Goal: Task Accomplishment & Management: Manage account settings

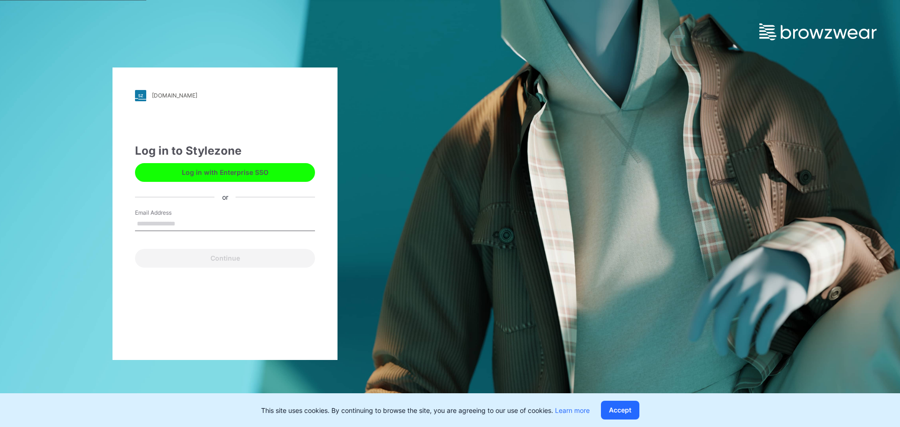
click at [205, 222] on input "Email Address" at bounding box center [225, 224] width 180 height 14
click at [217, 168] on button "Log in with Enterprise SSO" at bounding box center [225, 172] width 180 height 19
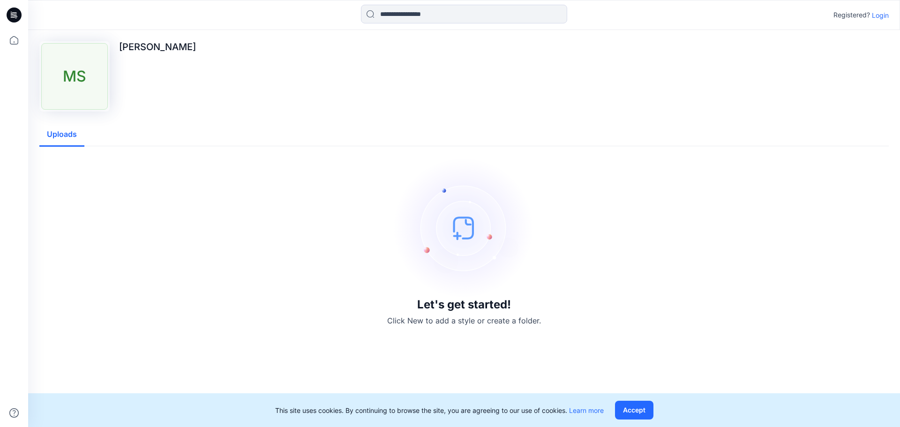
click at [884, 15] on p "Login" at bounding box center [880, 15] width 17 height 10
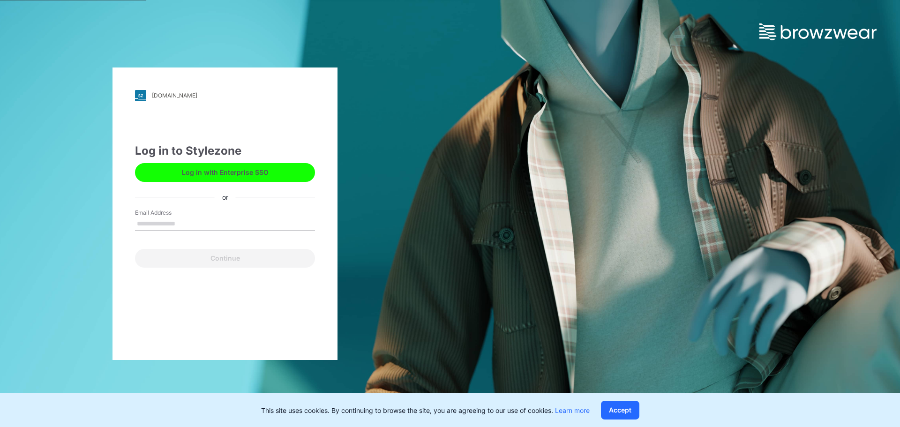
click at [215, 220] on input "Email Address" at bounding box center [225, 224] width 180 height 14
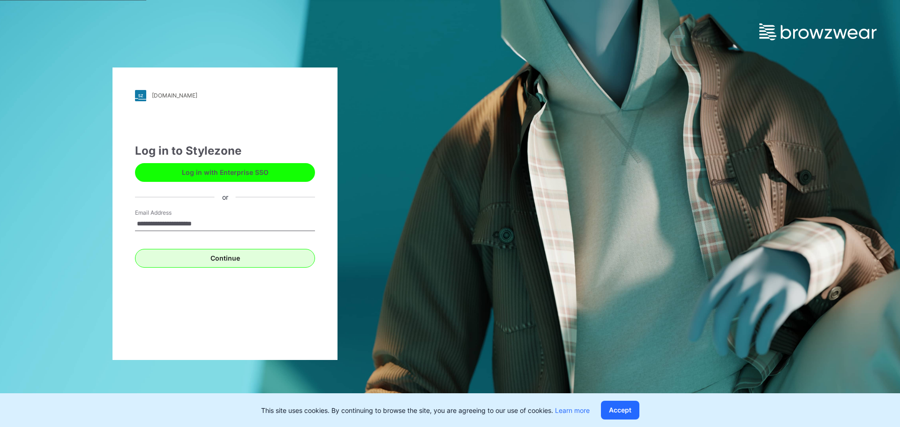
type input "**********"
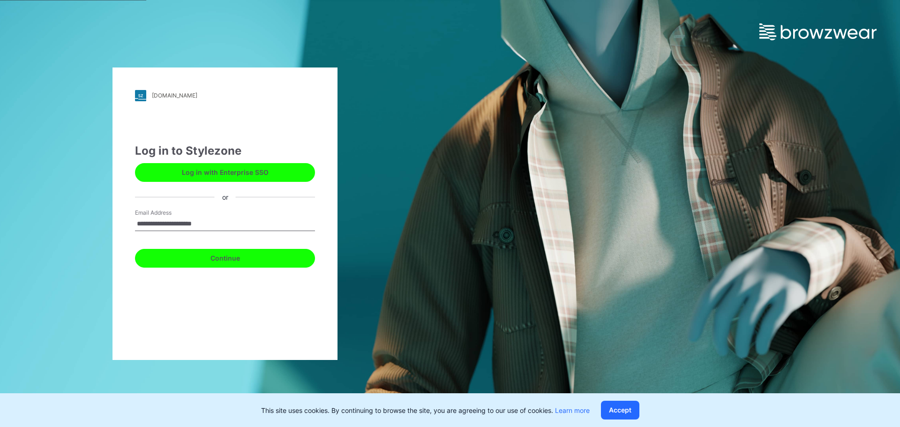
click at [241, 262] on button "Continue" at bounding box center [225, 258] width 180 height 19
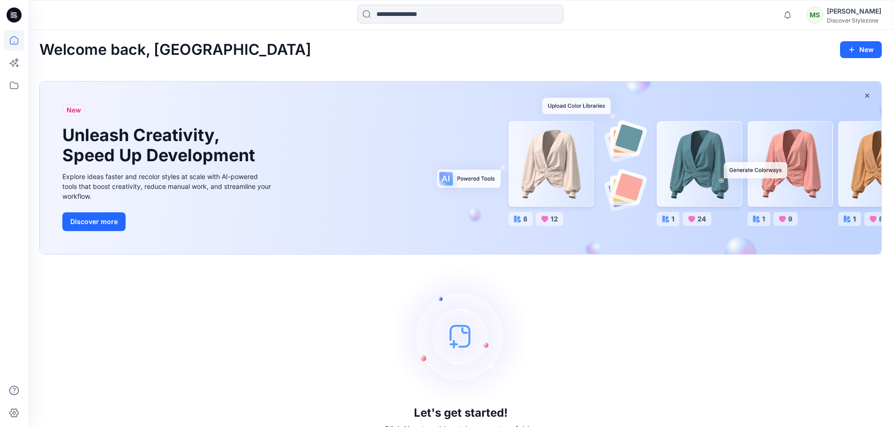
click at [13, 17] on icon at bounding box center [14, 15] width 15 height 15
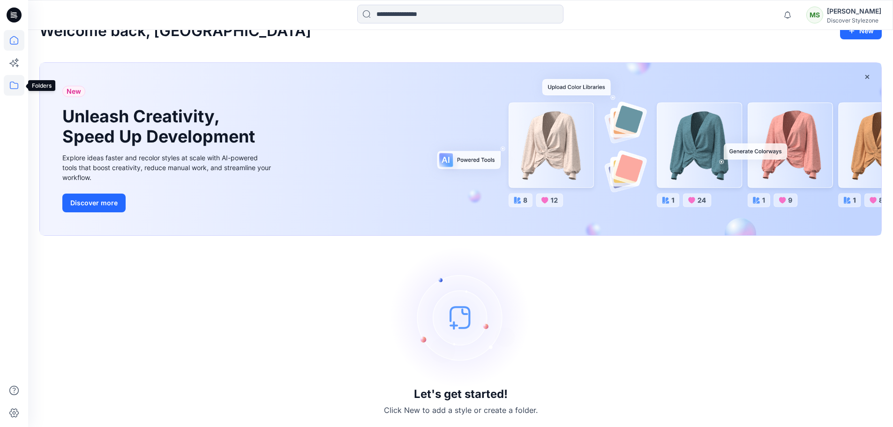
click at [15, 89] on icon at bounding box center [14, 85] width 21 height 21
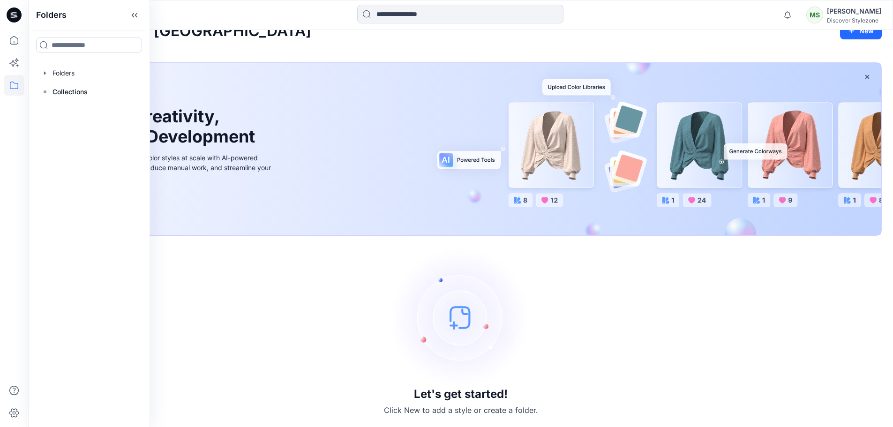
click at [242, 309] on div "Let's get started! Click New to add a style or create a folder." at bounding box center [460, 331] width 843 height 169
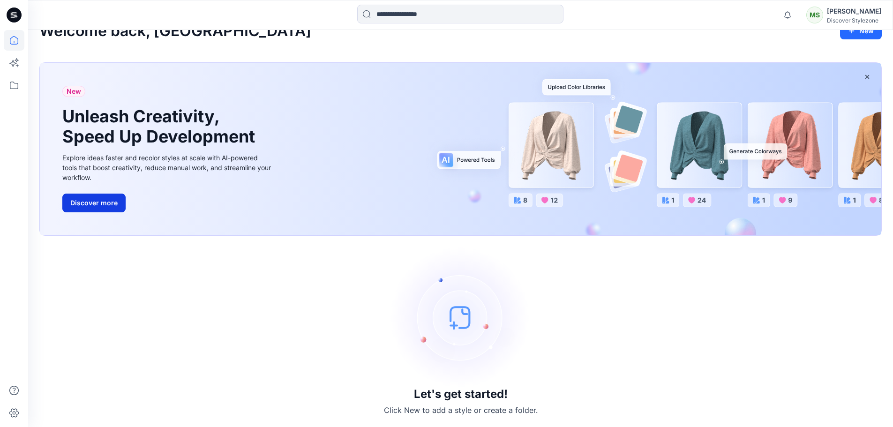
click at [113, 211] on button "Discover more" at bounding box center [93, 203] width 63 height 19
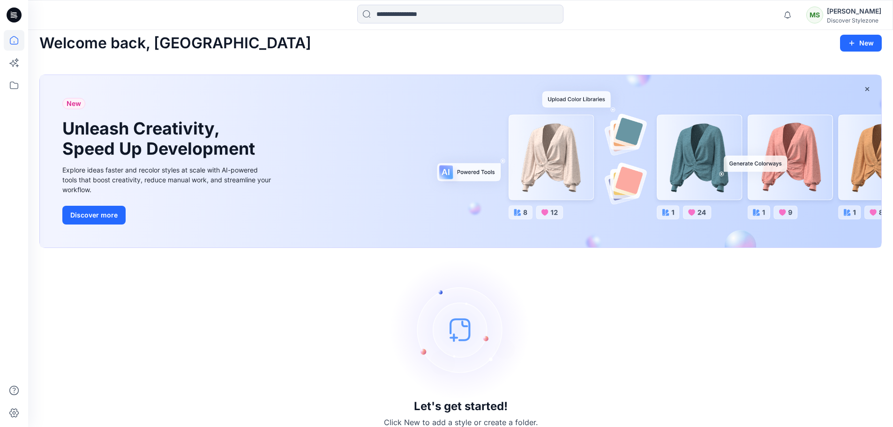
scroll to position [0, 0]
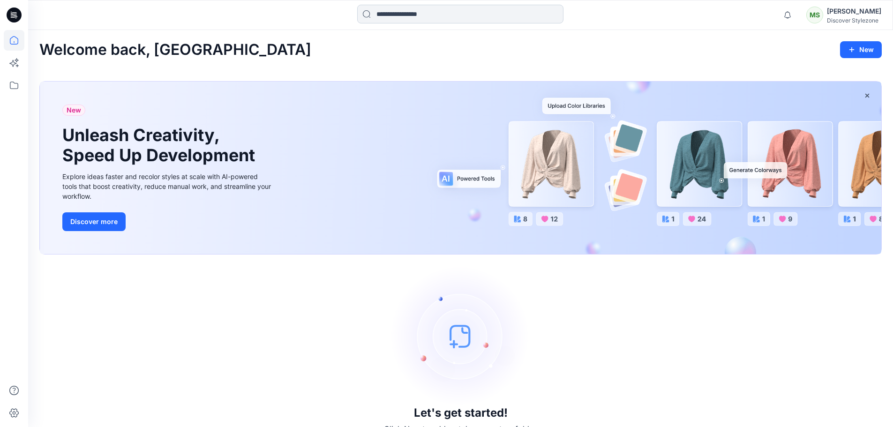
click at [409, 13] on input at bounding box center [460, 14] width 206 height 19
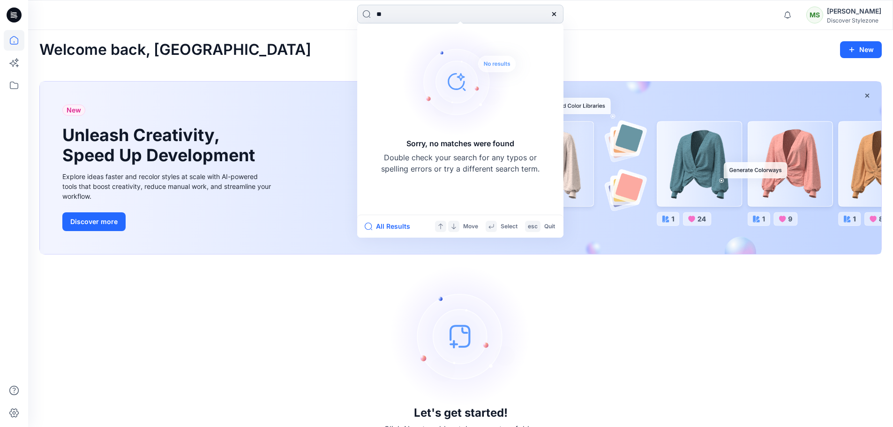
type input "*"
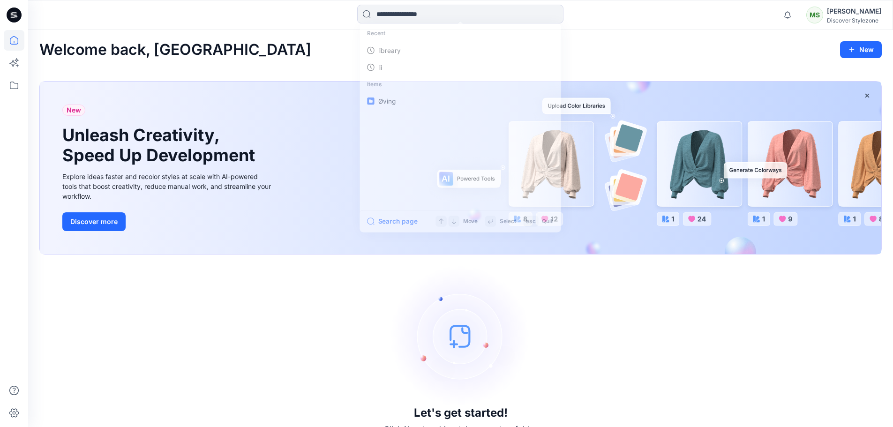
click at [161, 306] on div "Let's get started! Click New to add a style or create a folder." at bounding box center [460, 350] width 843 height 169
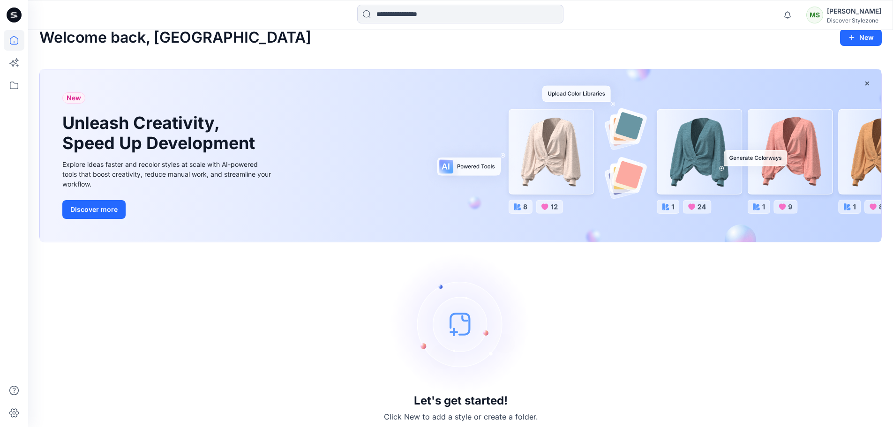
scroll to position [19, 0]
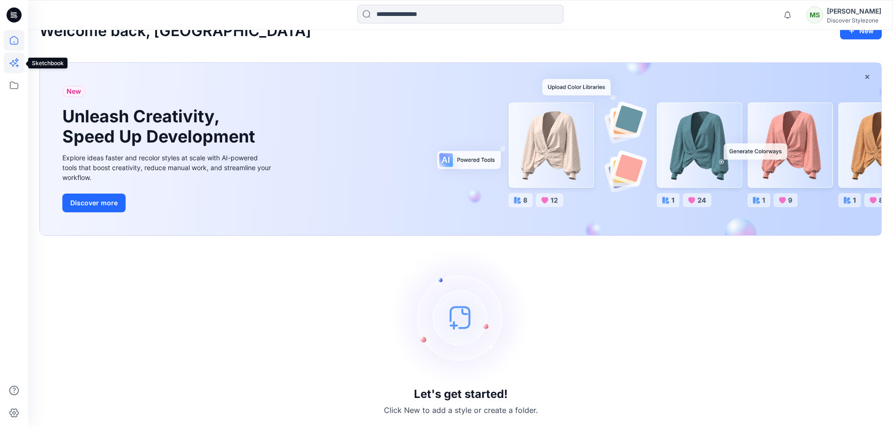
click at [5, 62] on icon at bounding box center [14, 63] width 21 height 21
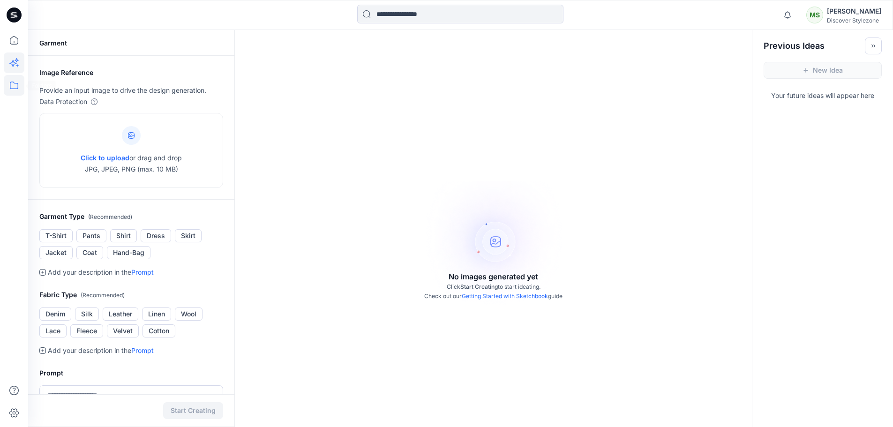
click at [18, 86] on icon at bounding box center [14, 86] width 8 height 8
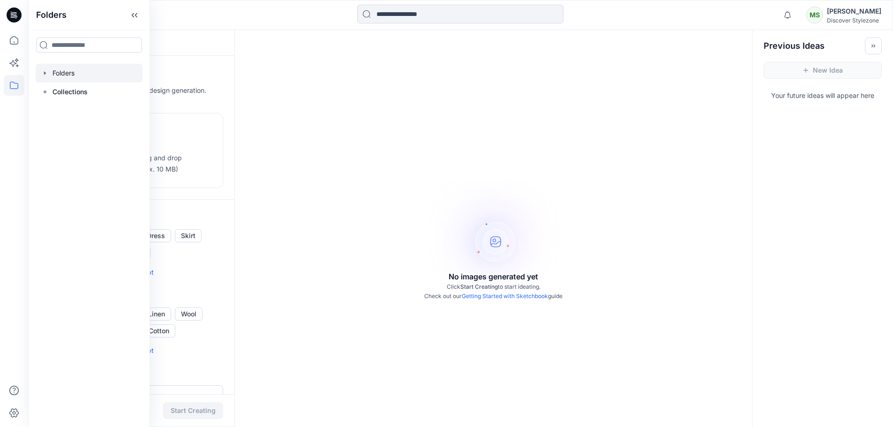
click at [68, 73] on div at bounding box center [89, 73] width 107 height 19
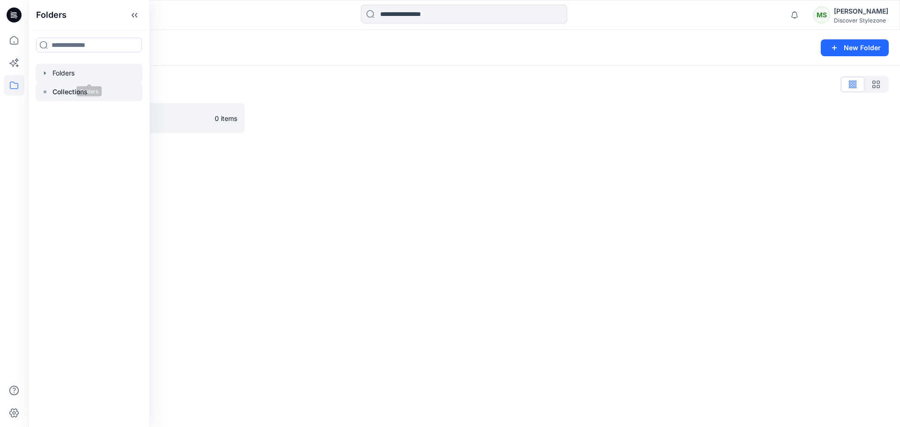
click at [67, 95] on p "Collections" at bounding box center [70, 91] width 35 height 11
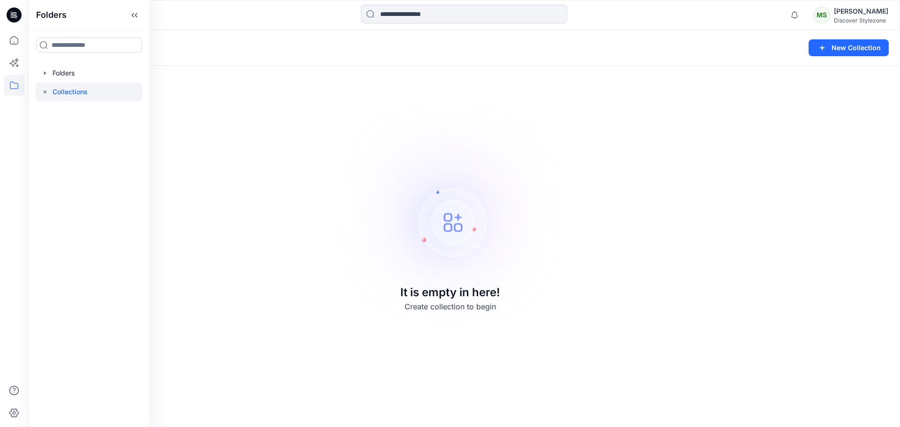
click at [425, 207] on img at bounding box center [450, 214] width 262 height 262
click at [79, 53] on p "Collections" at bounding box center [64, 47] width 51 height 13
click at [513, 210] on img at bounding box center [450, 214] width 262 height 262
click at [817, 46] on button "New Collection" at bounding box center [849, 47] width 80 height 17
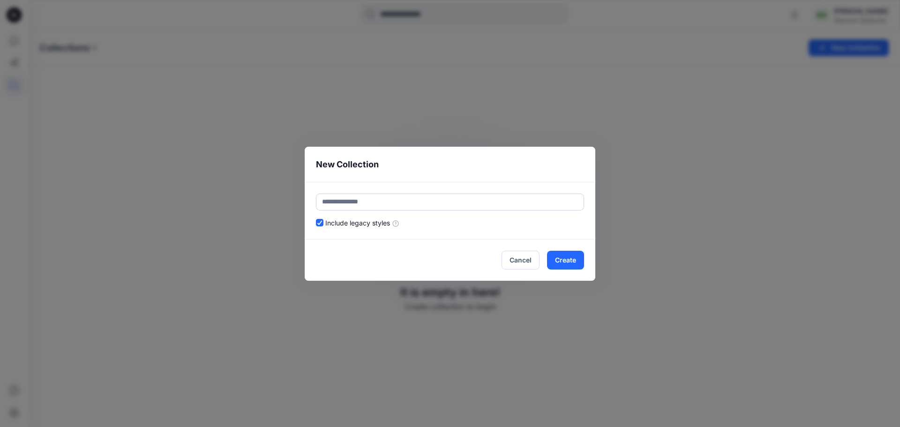
click at [398, 202] on input "text" at bounding box center [450, 202] width 268 height 17
type input "********"
click at [348, 226] on label "Include legacy styles" at bounding box center [362, 223] width 74 height 10
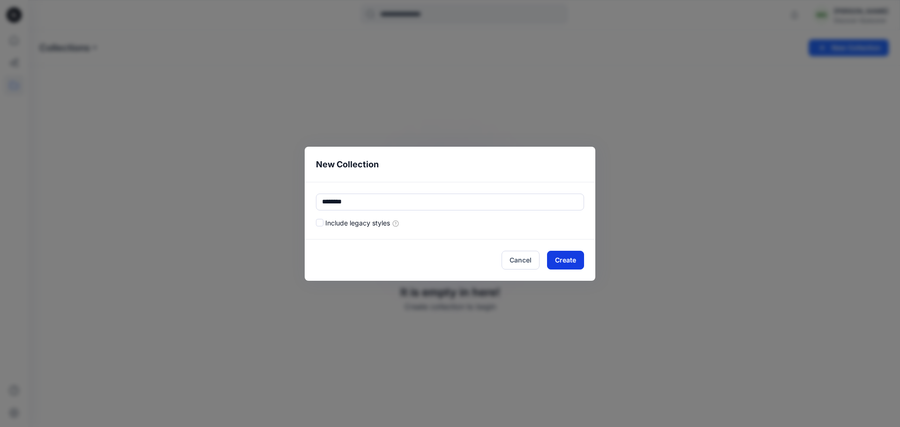
click at [570, 257] on button "Create" at bounding box center [565, 260] width 37 height 19
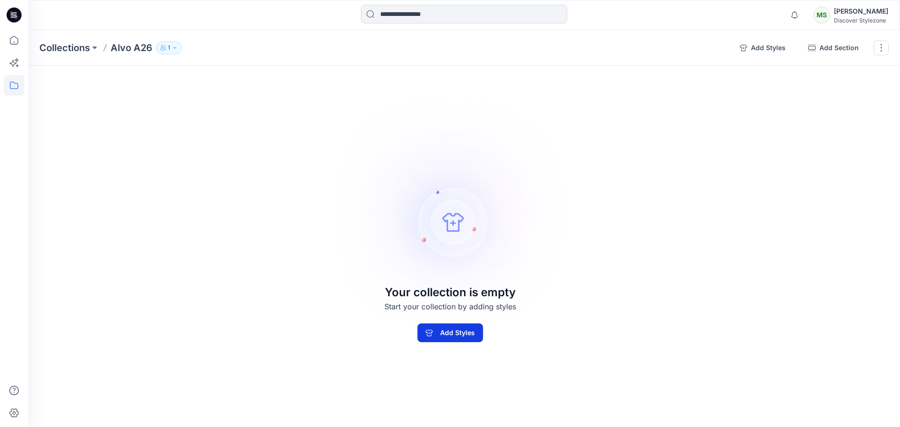
click at [438, 329] on button "Add Styles" at bounding box center [450, 333] width 66 height 19
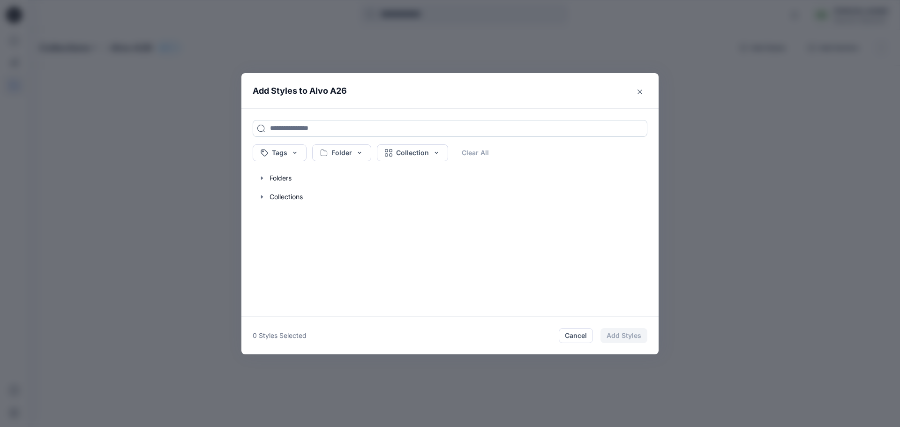
click at [287, 125] on input at bounding box center [450, 128] width 395 height 17
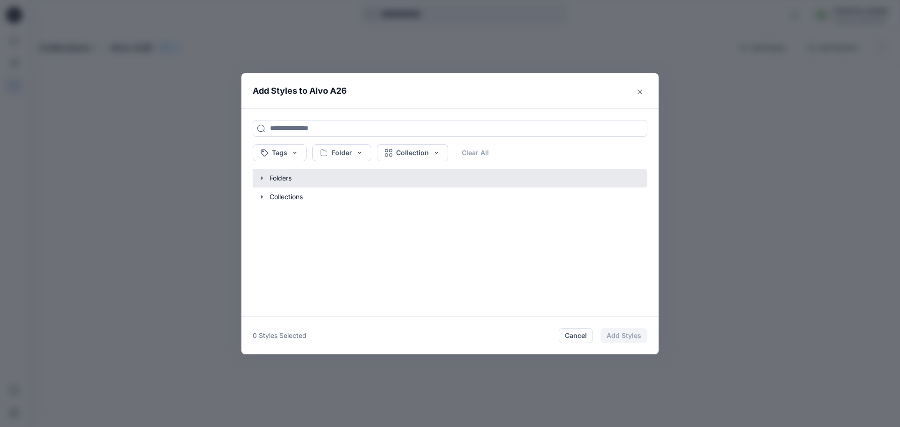
click at [299, 182] on button "button" at bounding box center [445, 178] width 404 height 19
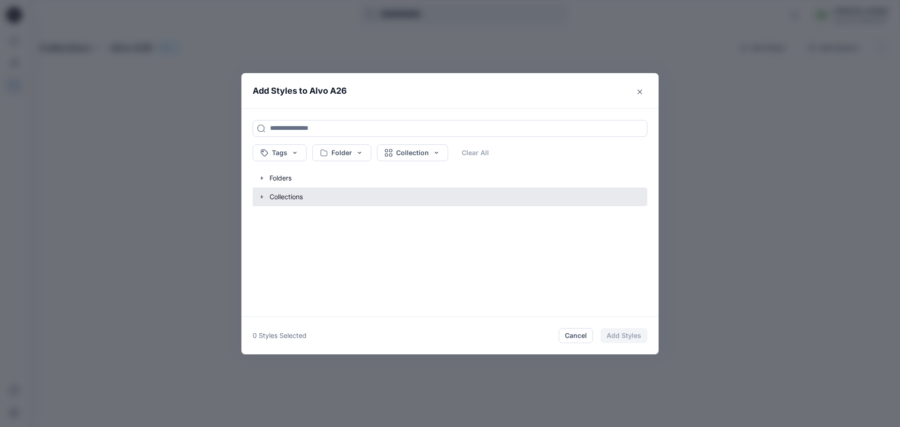
click at [293, 201] on button "button" at bounding box center [445, 197] width 404 height 19
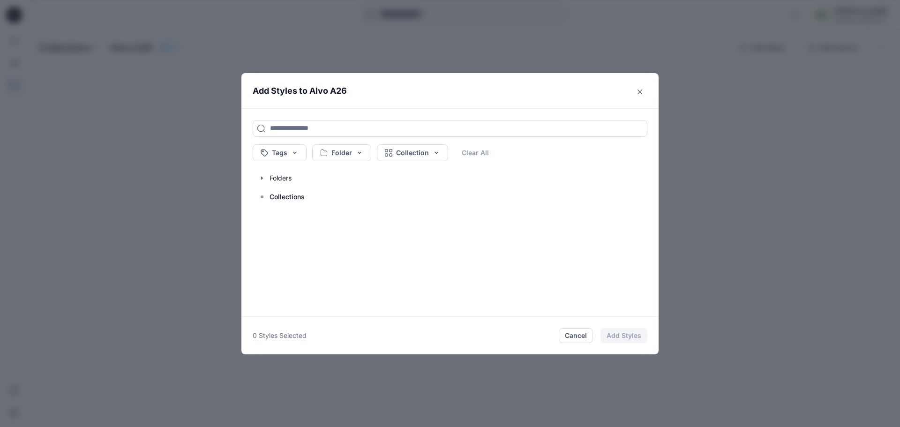
click at [293, 201] on p "Collections" at bounding box center [287, 196] width 35 height 11
click at [571, 337] on button "Cancel" at bounding box center [576, 335] width 34 height 15
